Goal: Find specific page/section: Find specific page/section

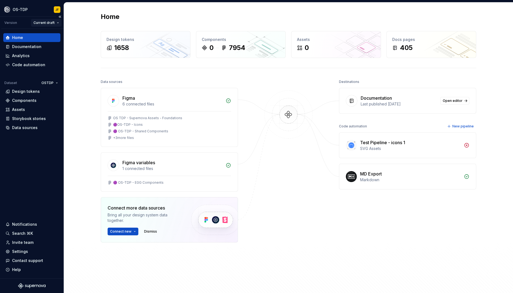
click at [54, 22] on html "OS-TDP JF Version Current draft Home Documentation Analytics Code automation Da…" at bounding box center [256, 146] width 513 height 293
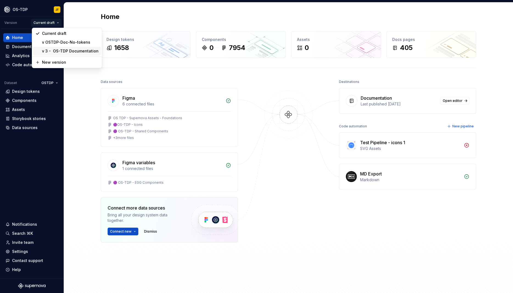
click at [66, 52] on div "v 3 - OS-TDP Documentation" at bounding box center [70, 50] width 57 height 5
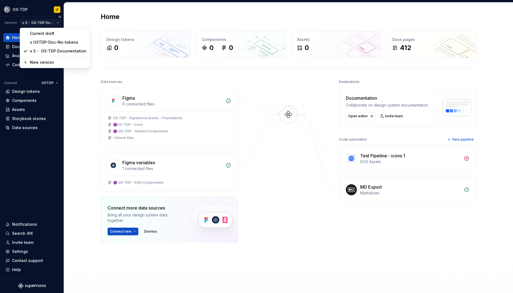
click at [57, 24] on html "OS-TDP JF Version v 3 - OS-TDP Documentation Home Documentation Analytics Code …" at bounding box center [256, 146] width 513 height 293
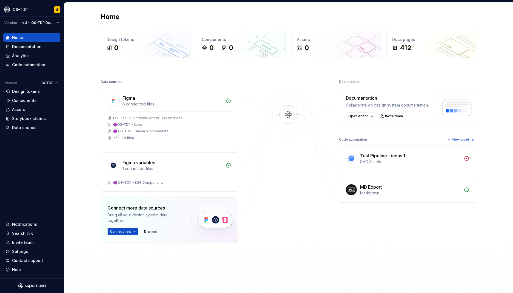
click at [80, 77] on html "OS-TDP JF Version v 3 - OS-TDP Documentation Home Documentation Analytics Code …" at bounding box center [256, 146] width 513 height 293
click at [28, 47] on div "Documentation" at bounding box center [26, 46] width 29 height 5
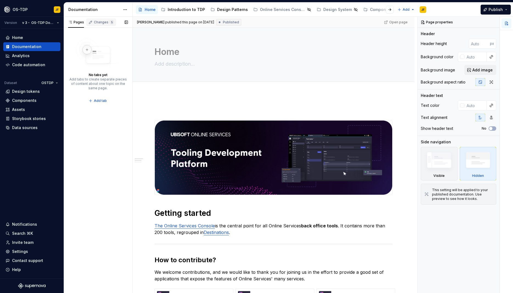
click at [98, 25] on div "Changes 5" at bounding box center [101, 22] width 30 height 8
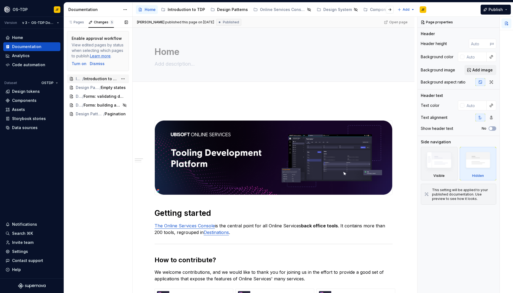
type textarea "*"
click at [56, 23] on html "OS-TDP JF Version v 3 - OS-TDP Documentation Home Documentation Analytics Code …" at bounding box center [256, 146] width 513 height 293
click at [32, 7] on html "OS-TDP JF Version v 3 - OS-TDP Documentation Home Documentation Analytics Code …" at bounding box center [256, 146] width 513 height 293
click at [28, 9] on html "OS-TDP JF Version v 3 - OS-TDP Documentation Home Documentation Analytics Code …" at bounding box center [256, 146] width 513 height 293
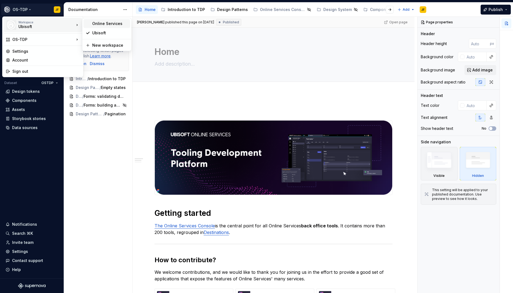
click at [102, 24] on div "Online Services" at bounding box center [110, 23] width 36 height 5
